Goal: Navigation & Orientation: Find specific page/section

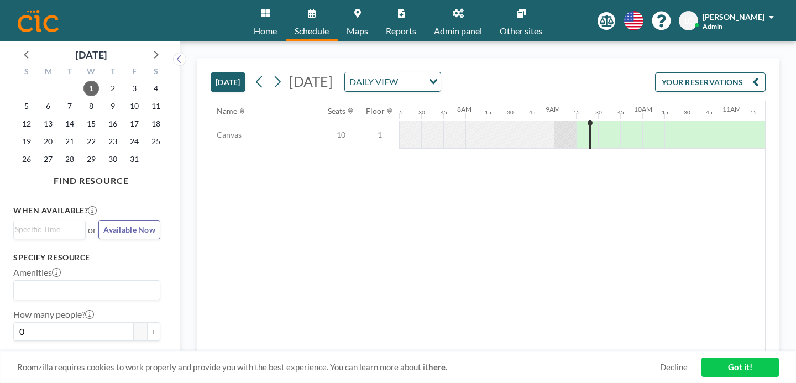
scroll to position [0, 647]
click at [316, 11] on icon at bounding box center [312, 13] width 8 height 9
click at [503, 13] on link "Other sites" at bounding box center [521, 20] width 60 height 41
click at [506, 27] on span "Other sites" at bounding box center [521, 31] width 43 height 9
